Goal: Check status: Check status

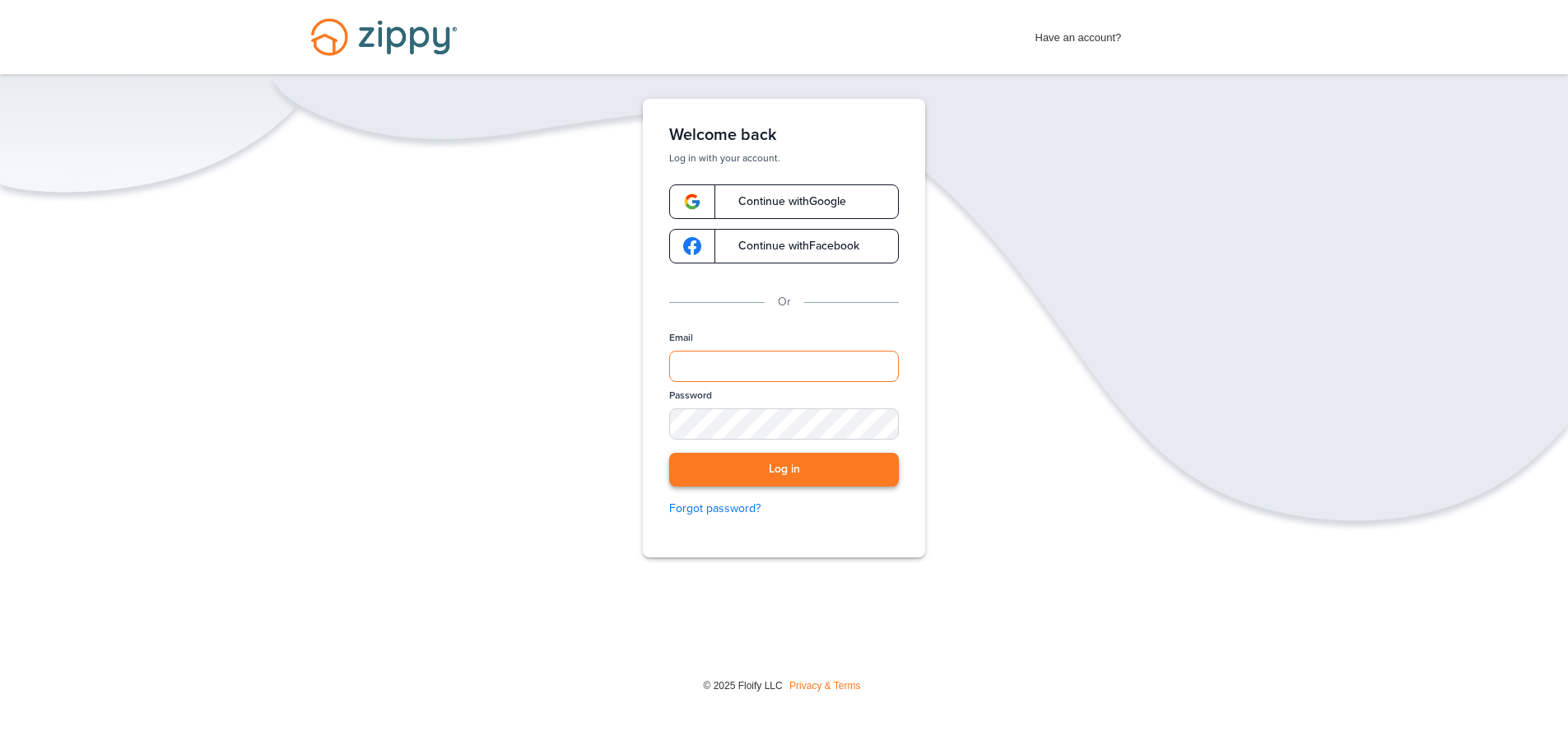
type input "**********"
click at [787, 471] on button "Log in" at bounding box center [784, 469] width 230 height 34
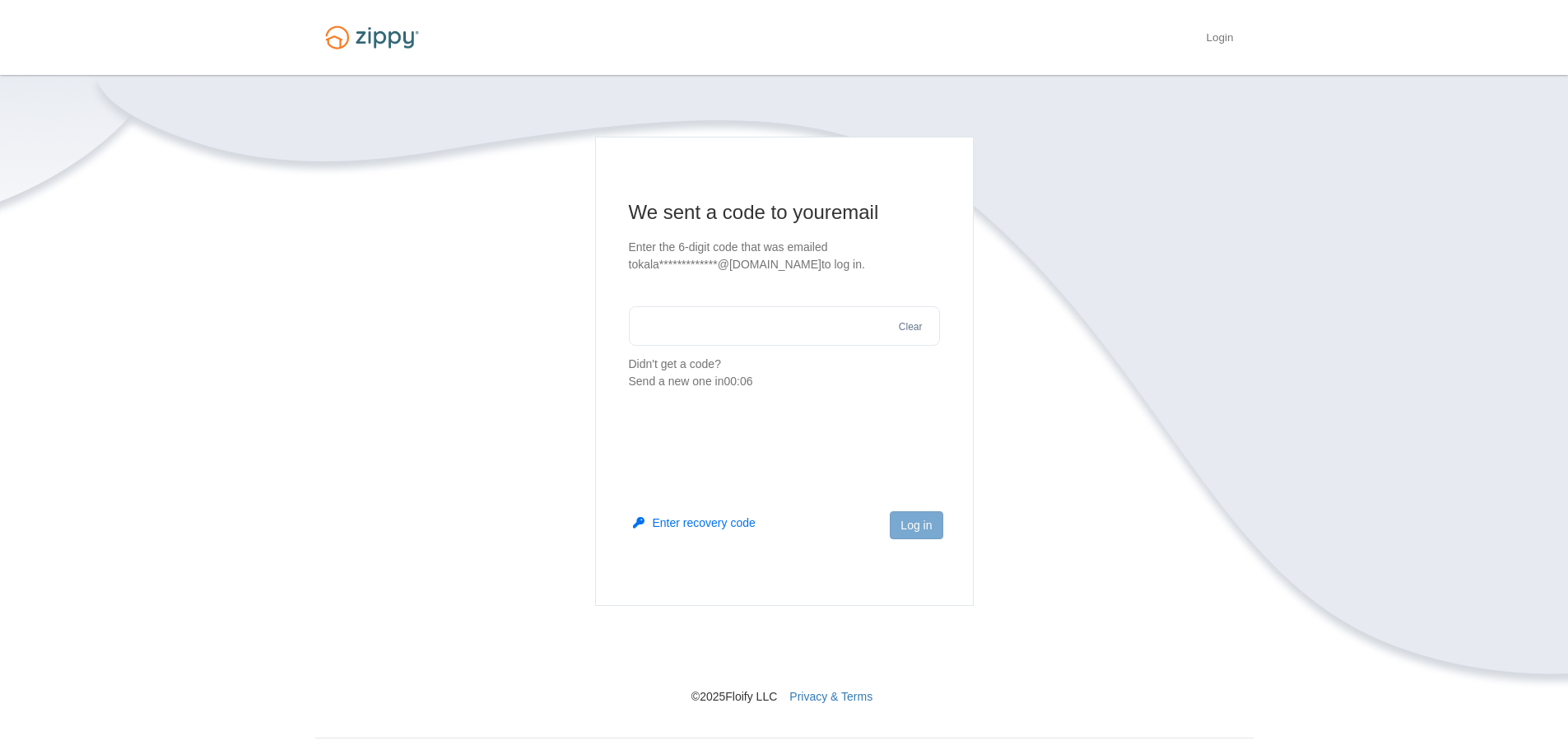
click at [653, 324] on input "text" at bounding box center [784, 325] width 311 height 40
type input "******"
